Goal: Transaction & Acquisition: Purchase product/service

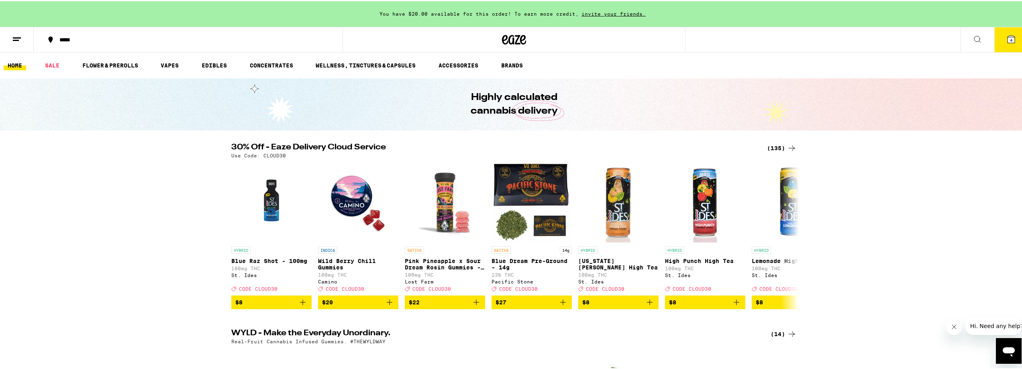
click at [787, 150] on icon at bounding box center [792, 147] width 10 height 10
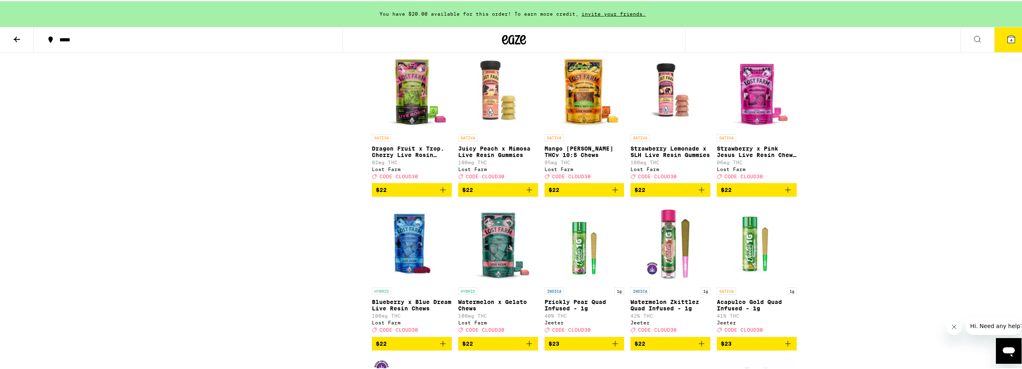
scroll to position [1326, 0]
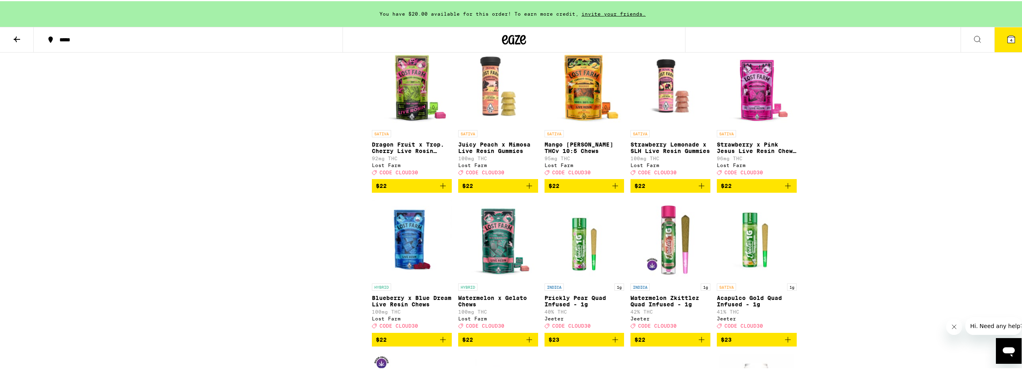
click at [1015, 38] on button "4" at bounding box center [1012, 38] width 34 height 25
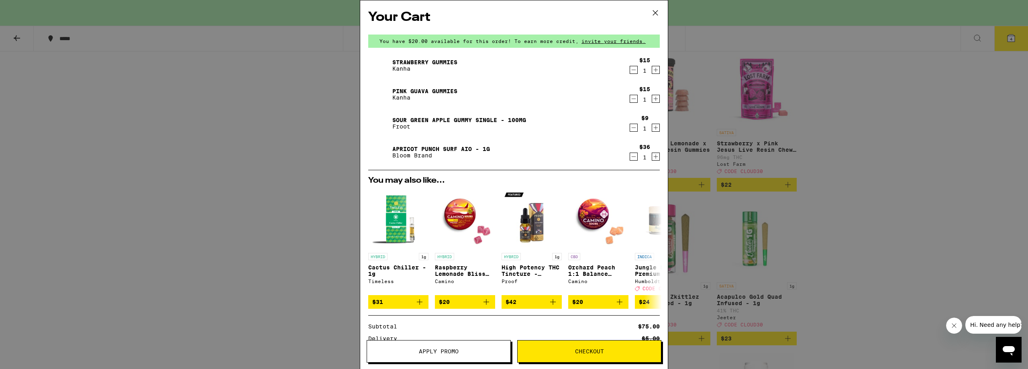
drag, startPoint x: 839, startPoint y: 139, endPoint x: 718, endPoint y: 82, distance: 133.3
click at [831, 127] on div "Your Cart You have $20.00 available for this order! To earn more credit, invite…" at bounding box center [514, 184] width 1028 height 369
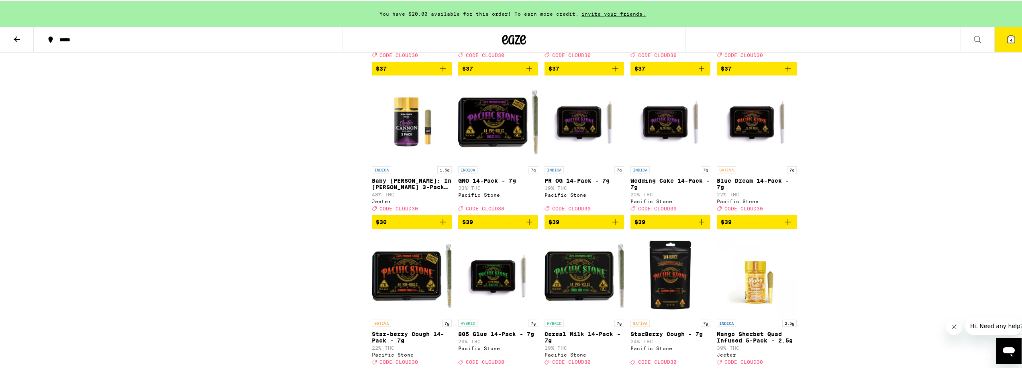
scroll to position [3405, 0]
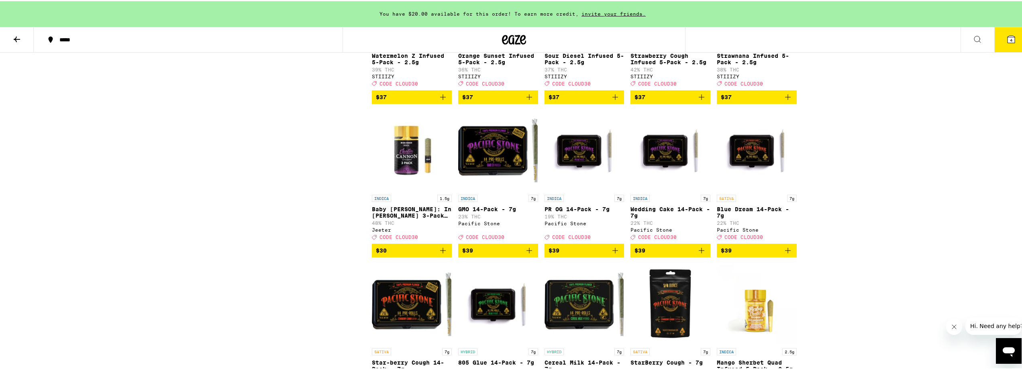
click at [1001, 45] on button "4" at bounding box center [1012, 38] width 34 height 25
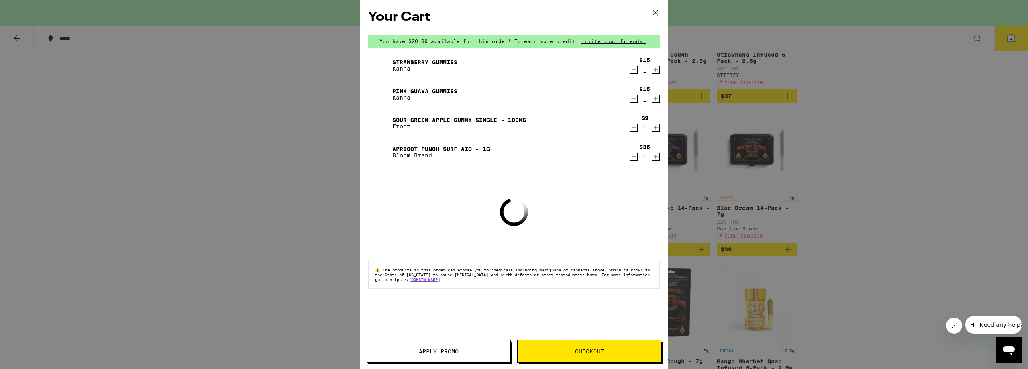
click at [635, 133] on div "Sour Green Apple Gummy Single - 100mg Froot $9 1" at bounding box center [514, 123] width 292 height 22
click at [635, 126] on icon "Decrement" at bounding box center [633, 128] width 7 height 10
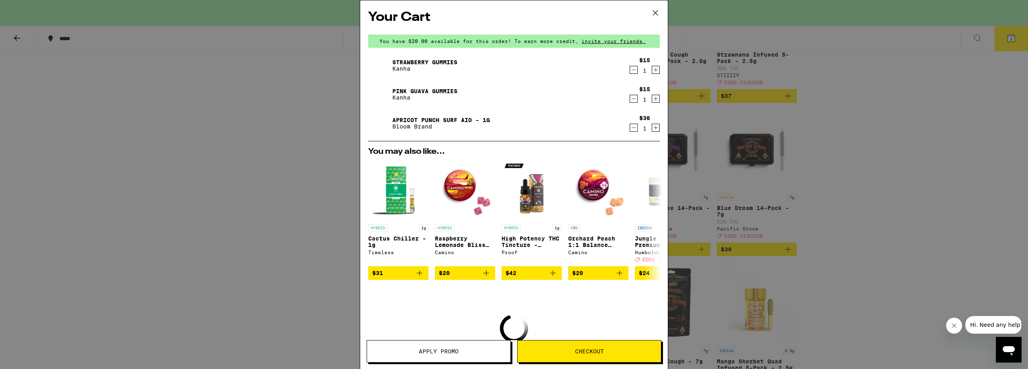
drag, startPoint x: 631, startPoint y: 98, endPoint x: 628, endPoint y: 94, distance: 4.3
click at [630, 98] on icon "Decrement" at bounding box center [633, 99] width 7 height 10
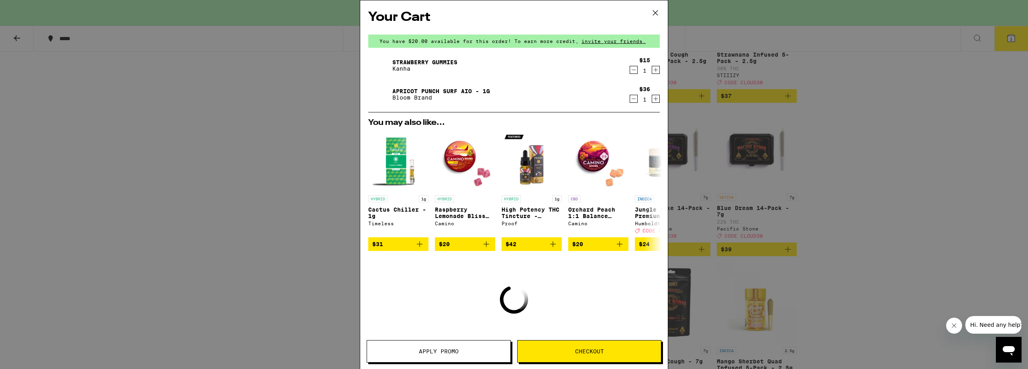
click at [630, 70] on icon "Decrement" at bounding box center [633, 70] width 7 height 10
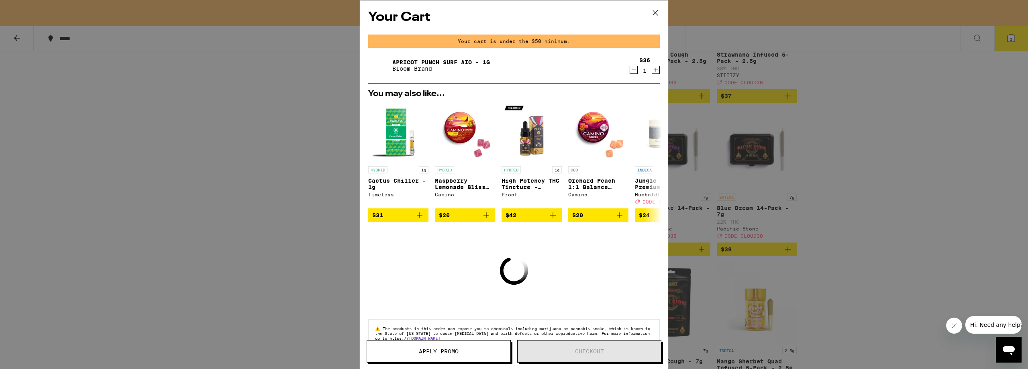
click at [632, 70] on icon "Decrement" at bounding box center [634, 70] width 4 height 0
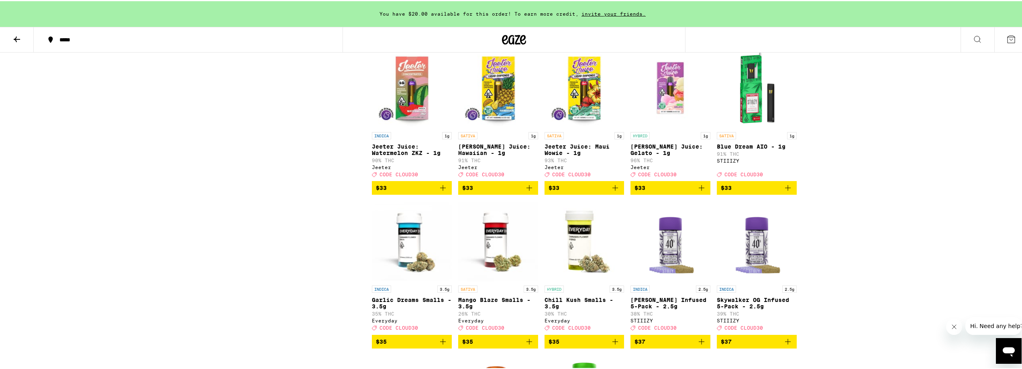
scroll to position [3003, 0]
